Goal: Learn about a topic

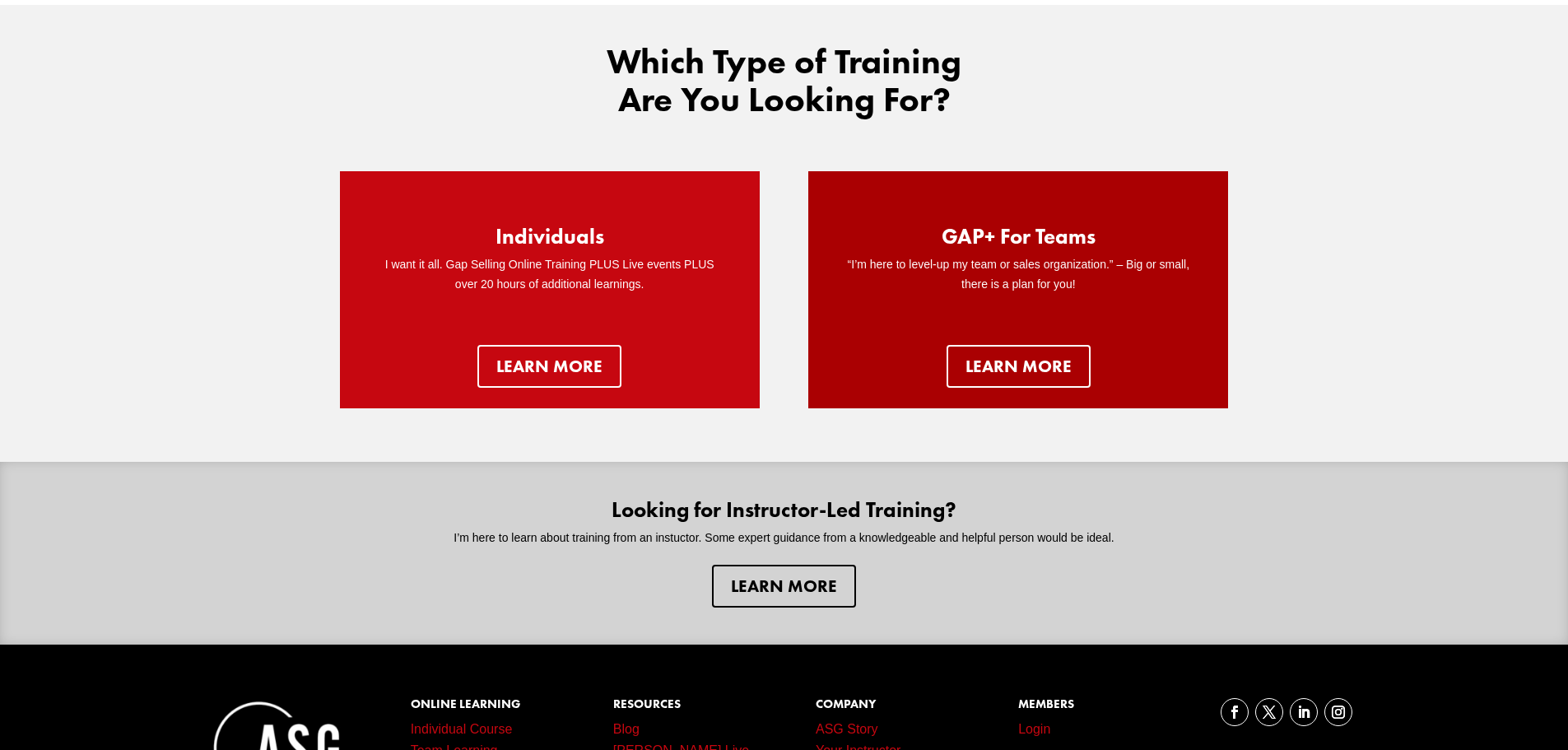
scroll to position [241, 0]
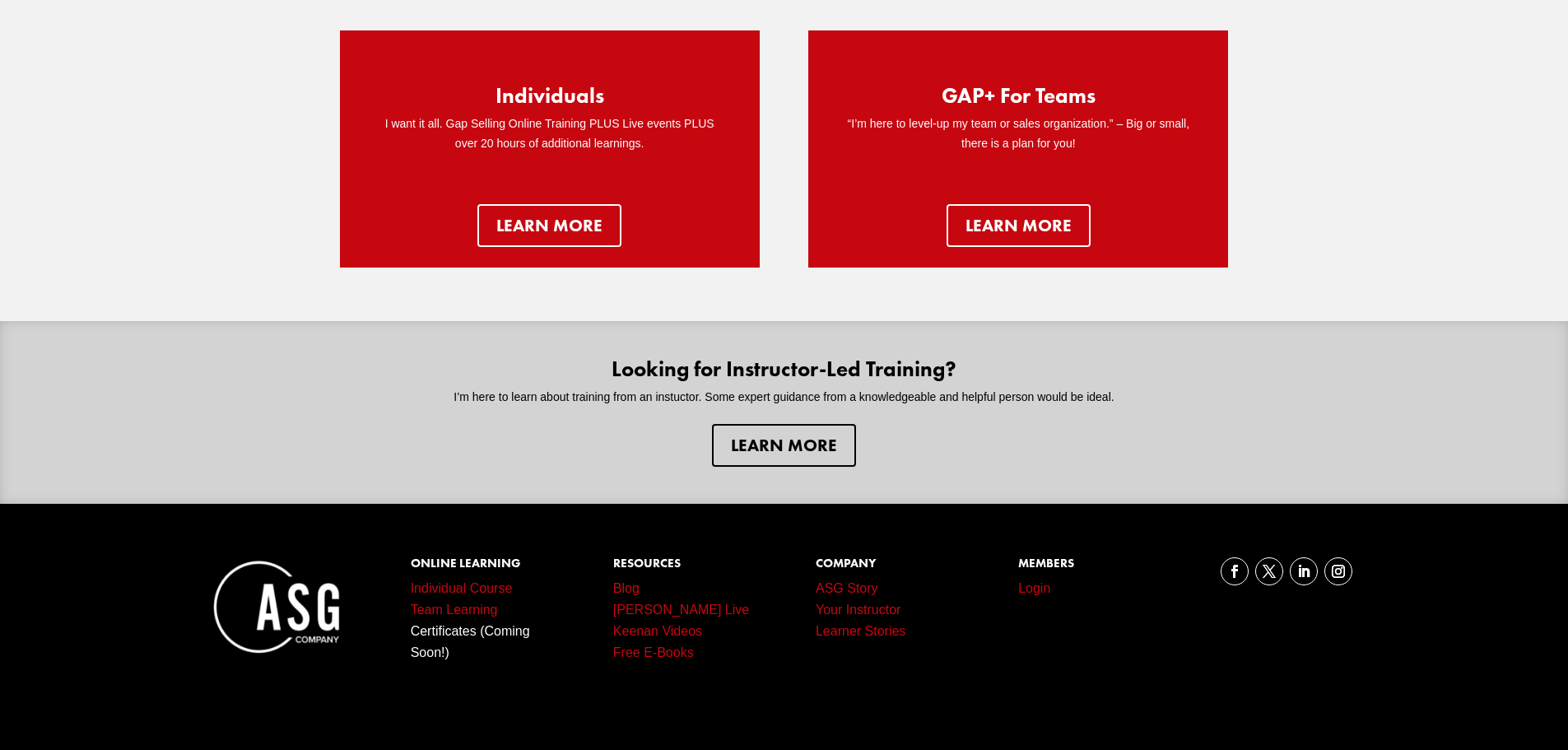
click at [472, 592] on link "Individual Course" at bounding box center [462, 588] width 103 height 14
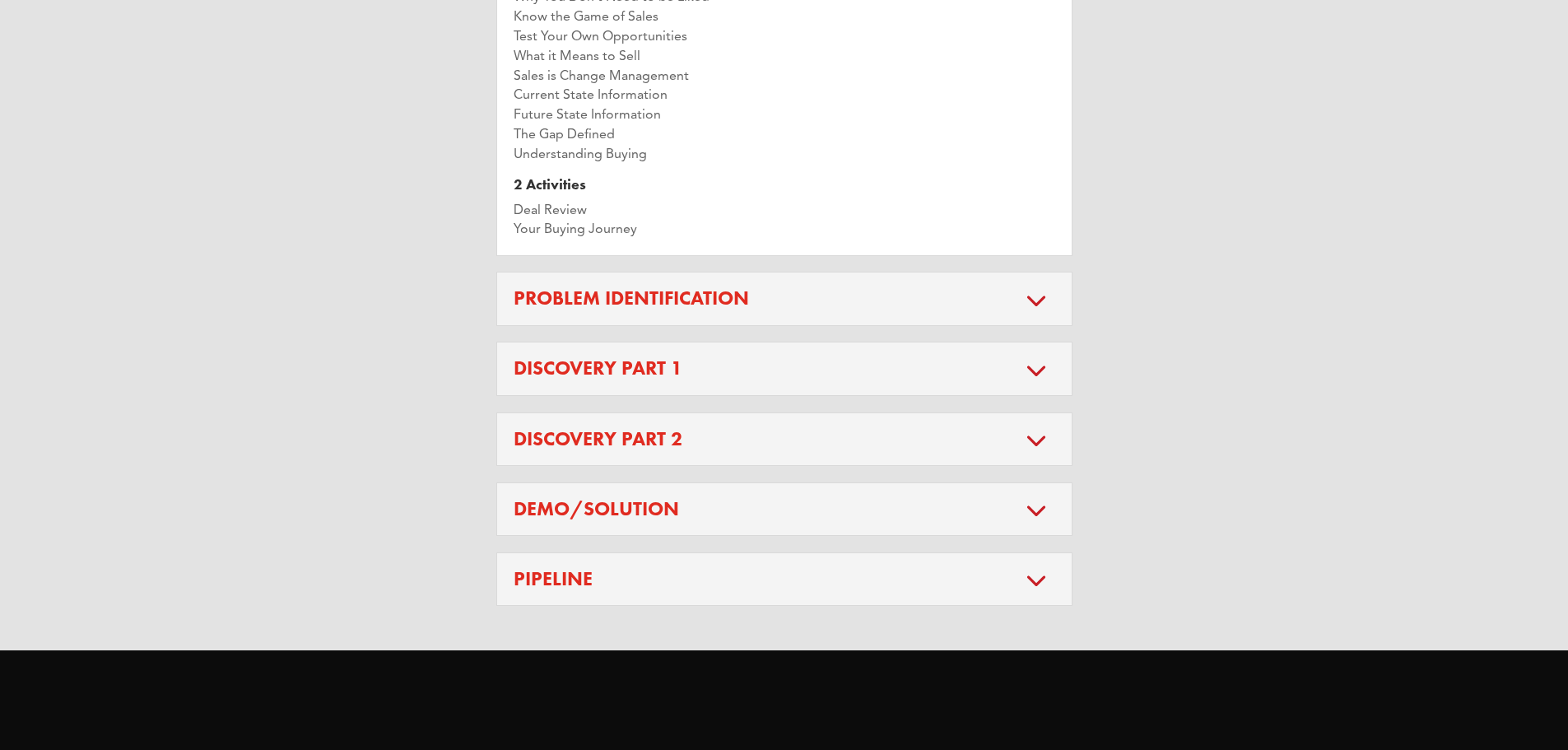
scroll to position [1894, 0]
click at [884, 308] on h5 "Problem Identification" at bounding box center [784, 298] width 542 height 19
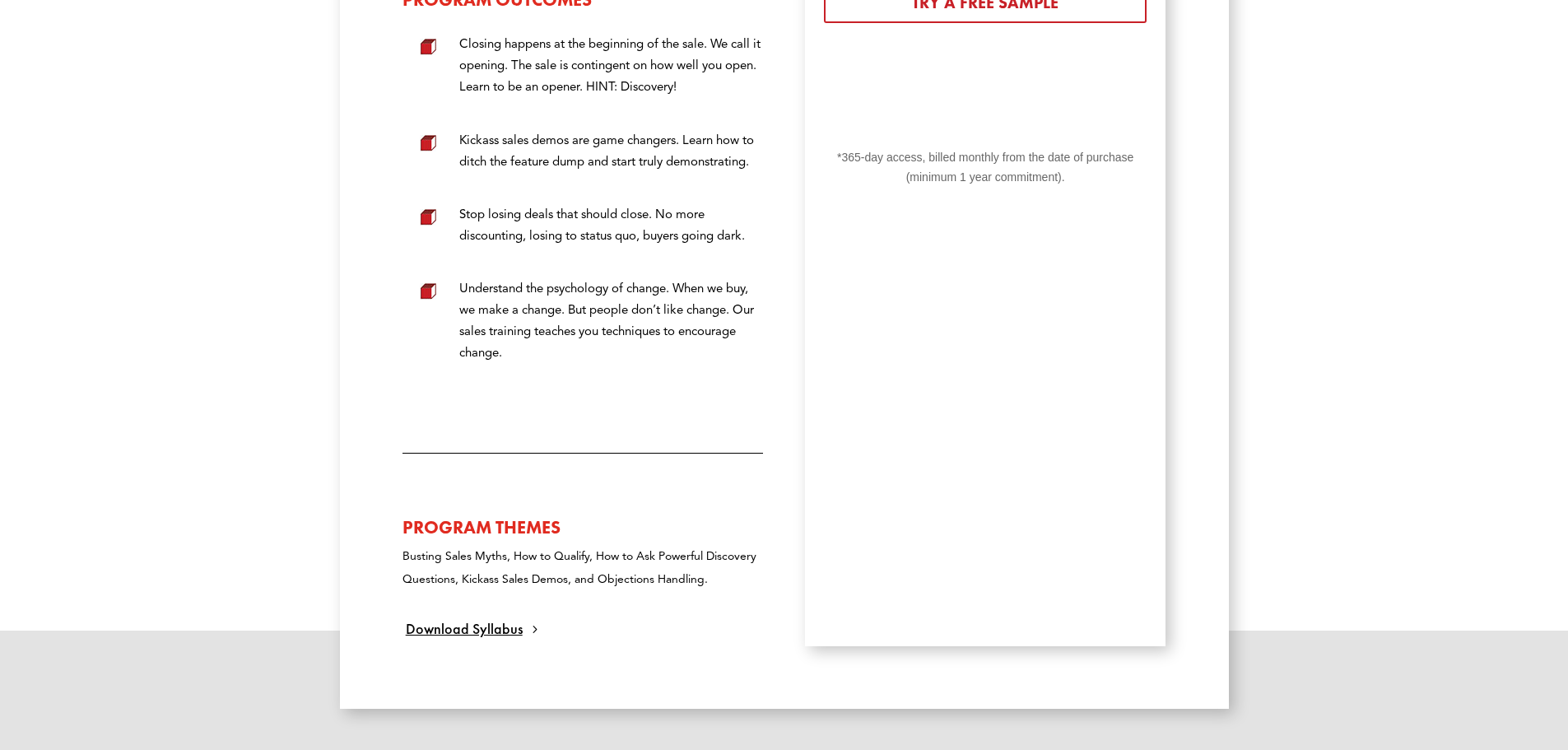
scroll to position [611, 0]
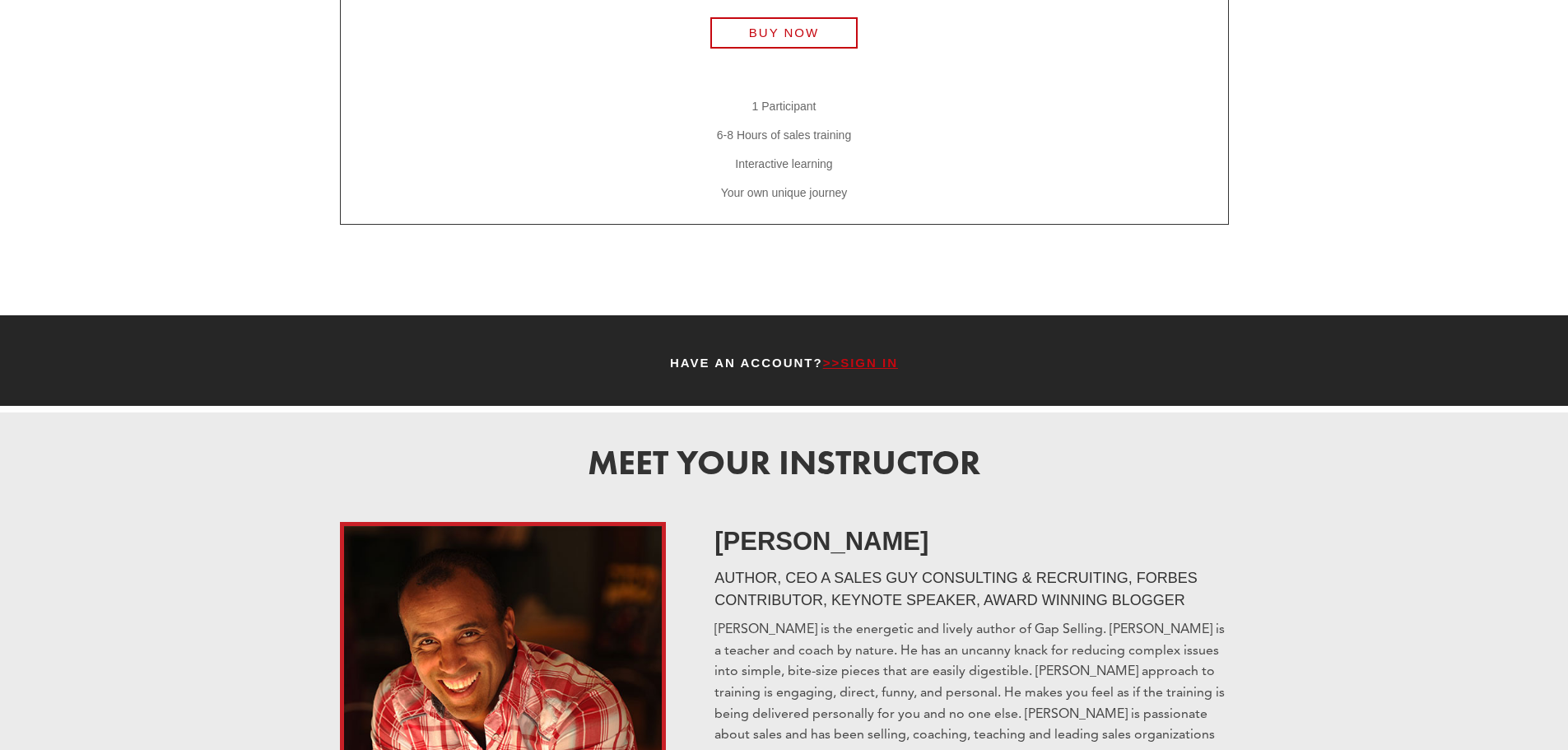
scroll to position [2553, 0]
